Goal: Task Accomplishment & Management: Use online tool/utility

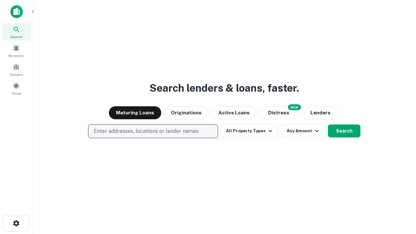
click at [153, 131] on p "Enter addresses, locations or lender names" at bounding box center [146, 132] width 105 height 8
type input "**********"
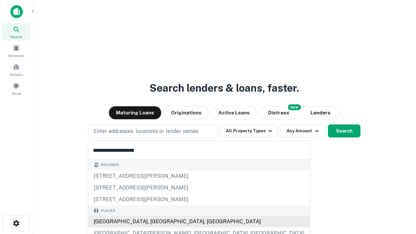
click at [155, 222] on div "[GEOGRAPHIC_DATA], [GEOGRAPHIC_DATA], [GEOGRAPHIC_DATA]" at bounding box center [199, 222] width 222 height 12
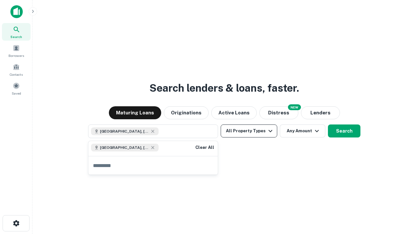
click at [249, 131] on button "All Property Types" at bounding box center [249, 131] width 57 height 13
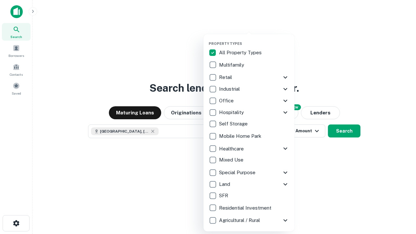
click at [254, 39] on button "button" at bounding box center [254, 39] width 91 height 0
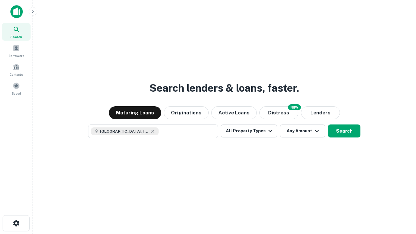
scroll to position [10, 0]
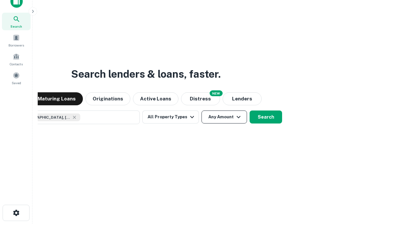
click at [202, 111] on button "Any Amount" at bounding box center [225, 117] width 46 height 13
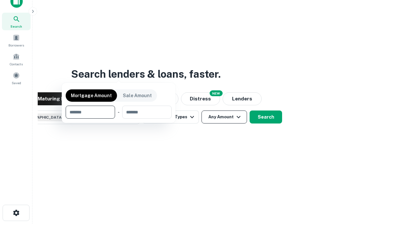
scroll to position [47, 184]
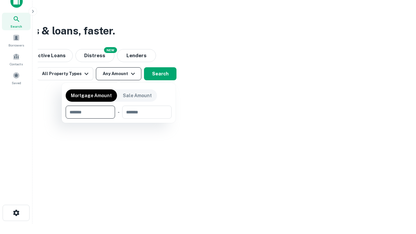
type input "*******"
click at [119, 119] on button "button" at bounding box center [119, 119] width 106 height 0
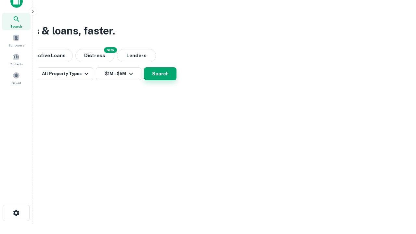
click at [177, 80] on button "Search" at bounding box center [160, 73] width 33 height 13
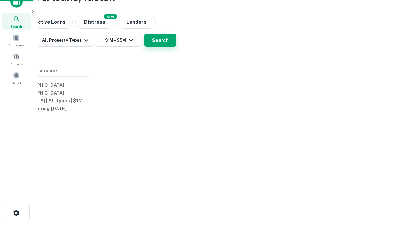
scroll to position [0, 120]
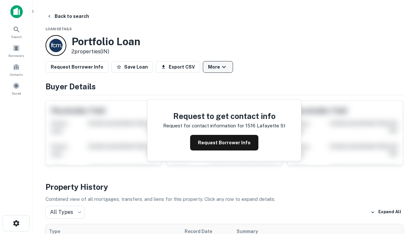
click at [218, 67] on button "More" at bounding box center [218, 67] width 30 height 12
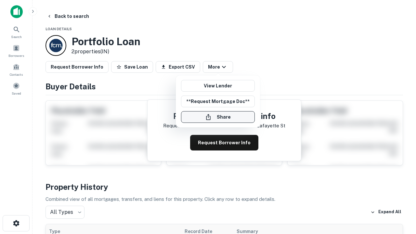
click at [218, 117] on button "Share" at bounding box center [218, 117] width 74 height 12
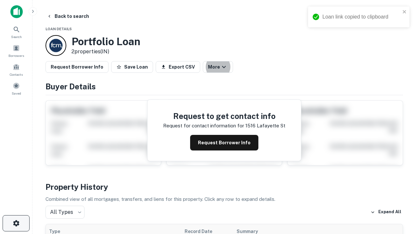
click at [16, 223] on icon "button" at bounding box center [16, 224] width 8 height 8
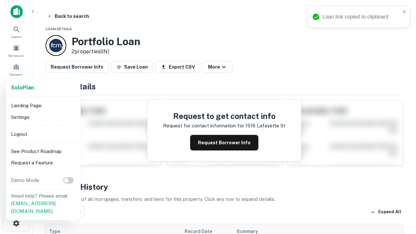
click at [43, 134] on li "Logout" at bounding box center [43, 134] width 70 height 12
